Goal: Task Accomplishment & Management: Manage account settings

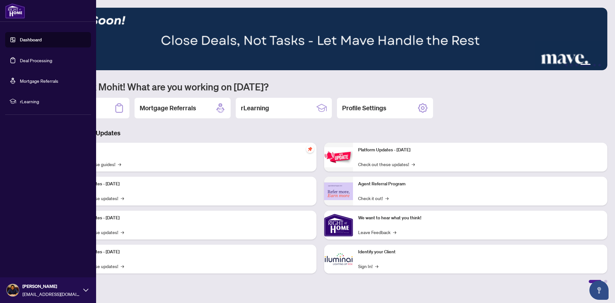
click at [24, 58] on link "Deal Processing" at bounding box center [36, 60] width 32 height 6
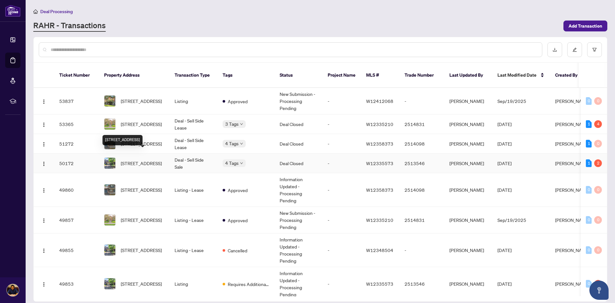
click at [137, 160] on span "[STREET_ADDRESS]" at bounding box center [141, 163] width 41 height 7
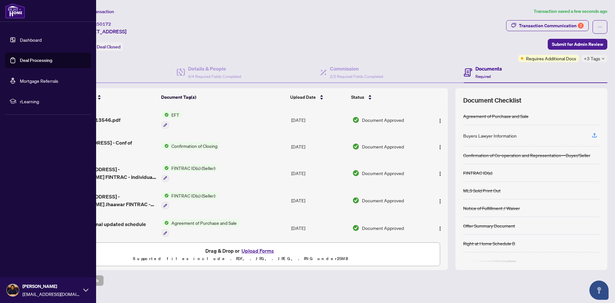
click at [20, 57] on link "Deal Processing" at bounding box center [36, 60] width 32 height 6
